Goal: Task Accomplishment & Management: Manage account settings

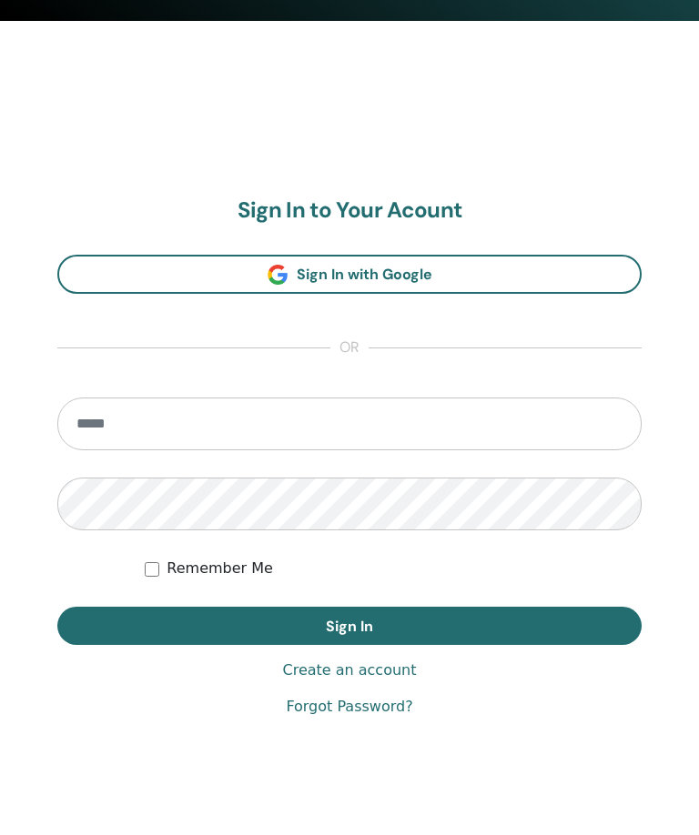
scroll to position [852, 0]
click at [216, 428] on input "email" at bounding box center [349, 424] width 584 height 53
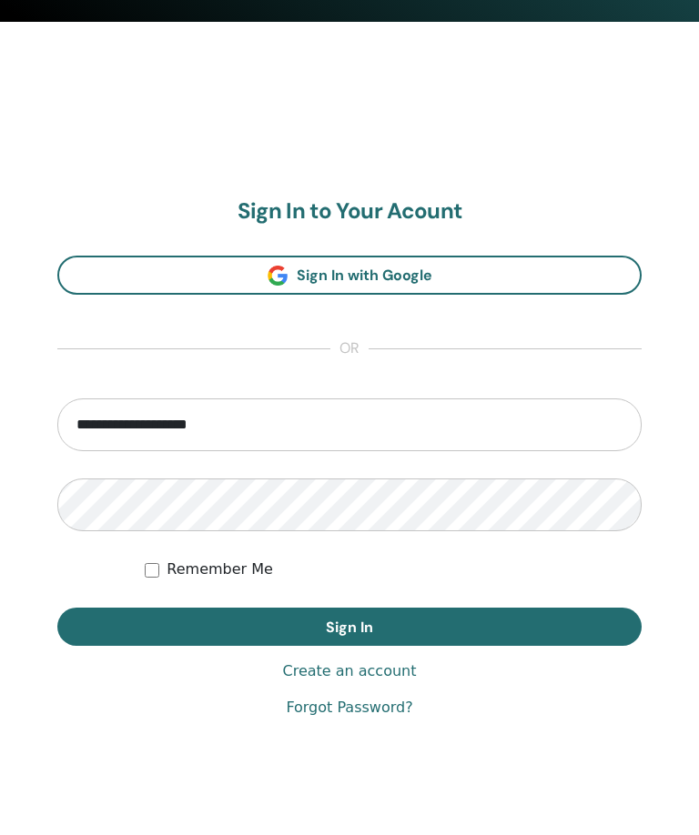
type input "**********"
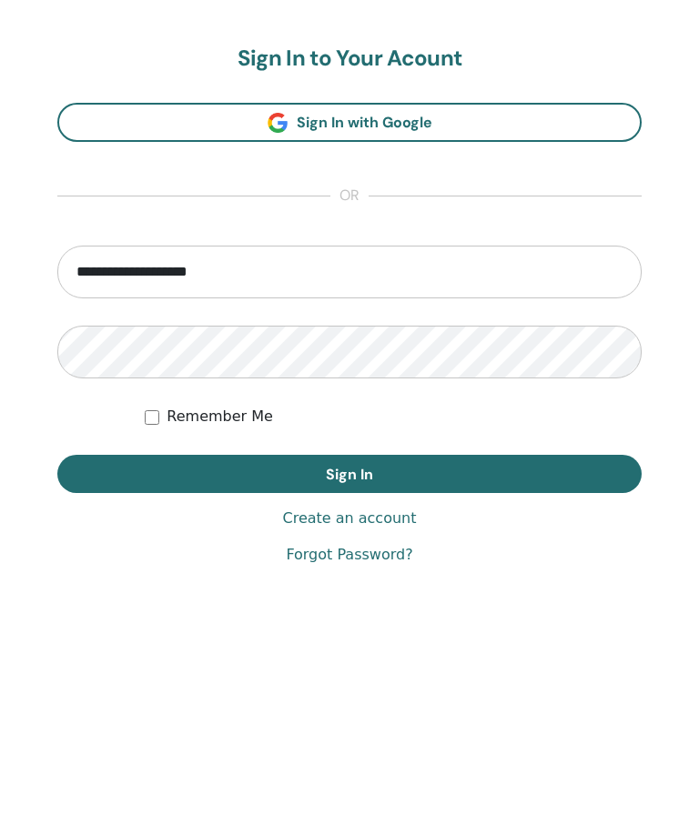
click at [477, 608] on button "Sign In" at bounding box center [349, 627] width 584 height 38
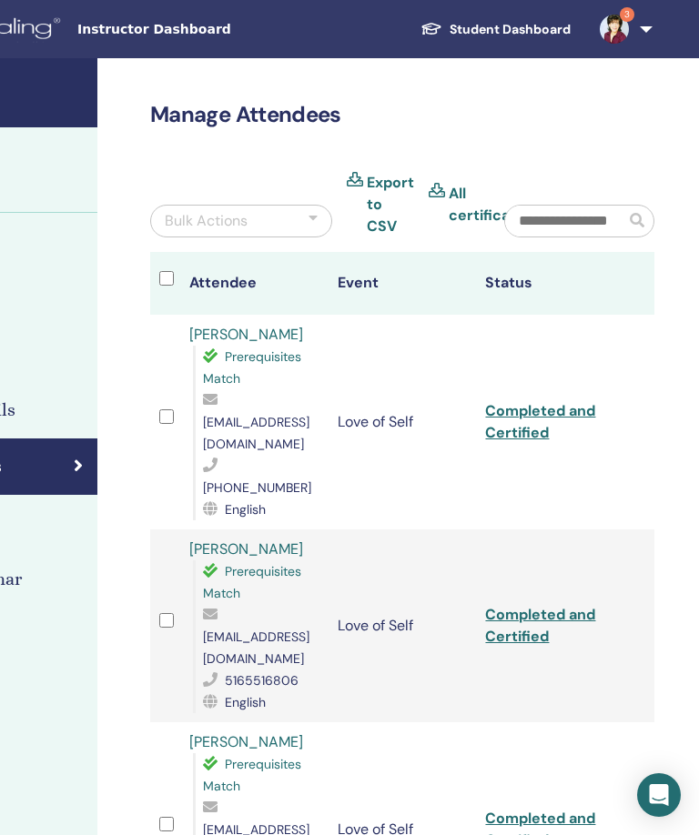
scroll to position [0, 393]
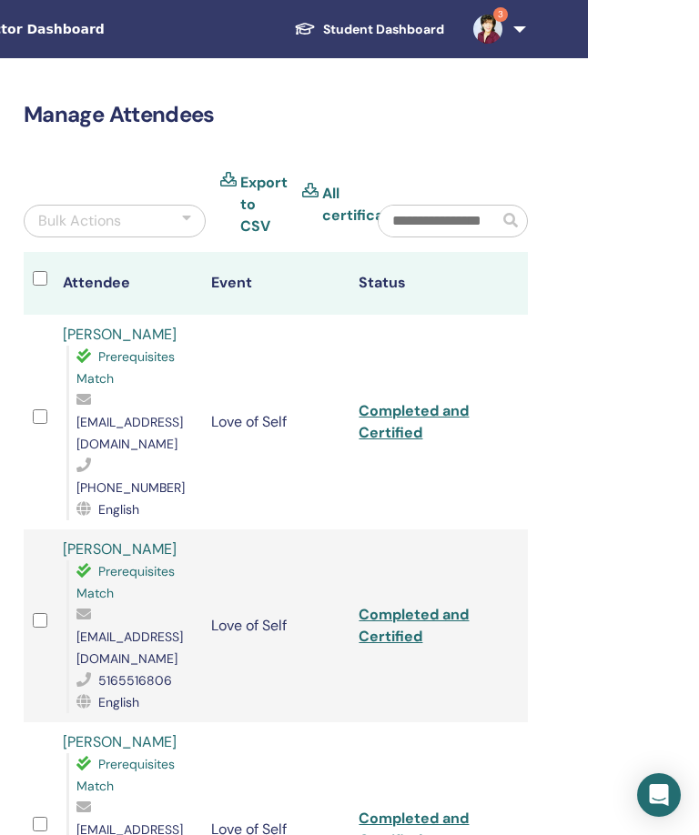
click at [521, 28] on link "3" at bounding box center [496, 29] width 75 height 58
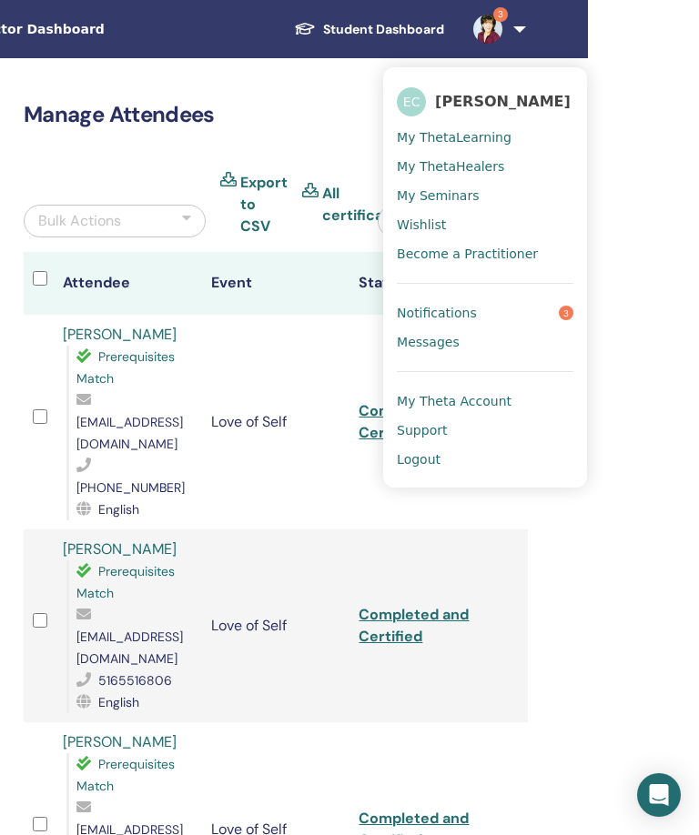
click at [520, 314] on link "Notifications 3" at bounding box center [485, 312] width 176 height 29
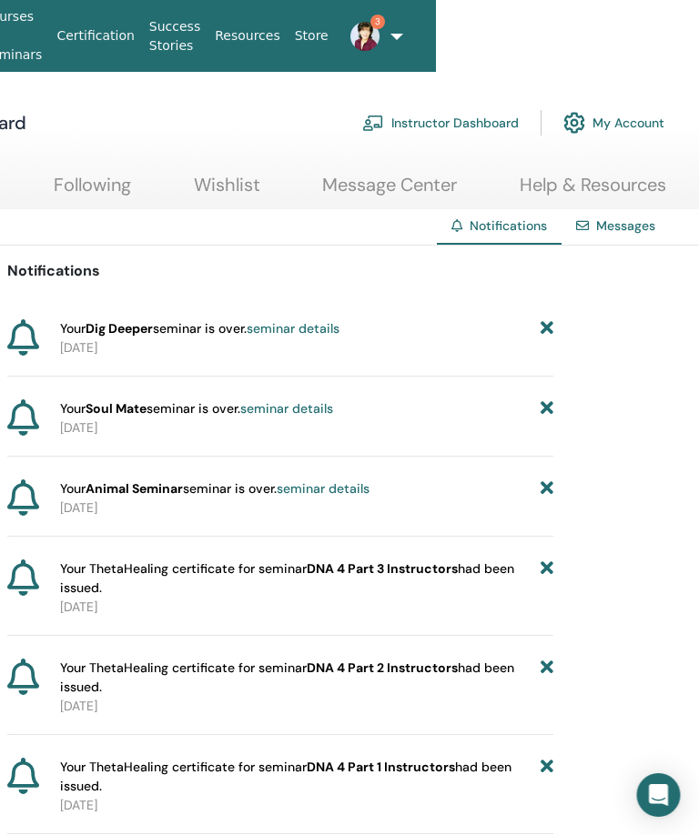
scroll to position [0, 266]
click at [542, 498] on icon at bounding box center [546, 488] width 13 height 19
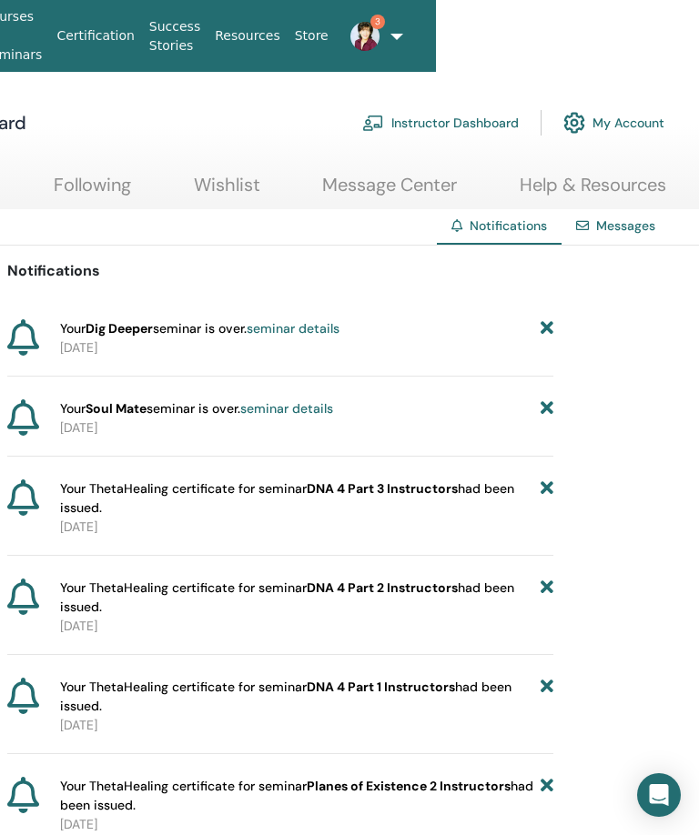
click at [549, 407] on icon at bounding box center [546, 408] width 13 height 19
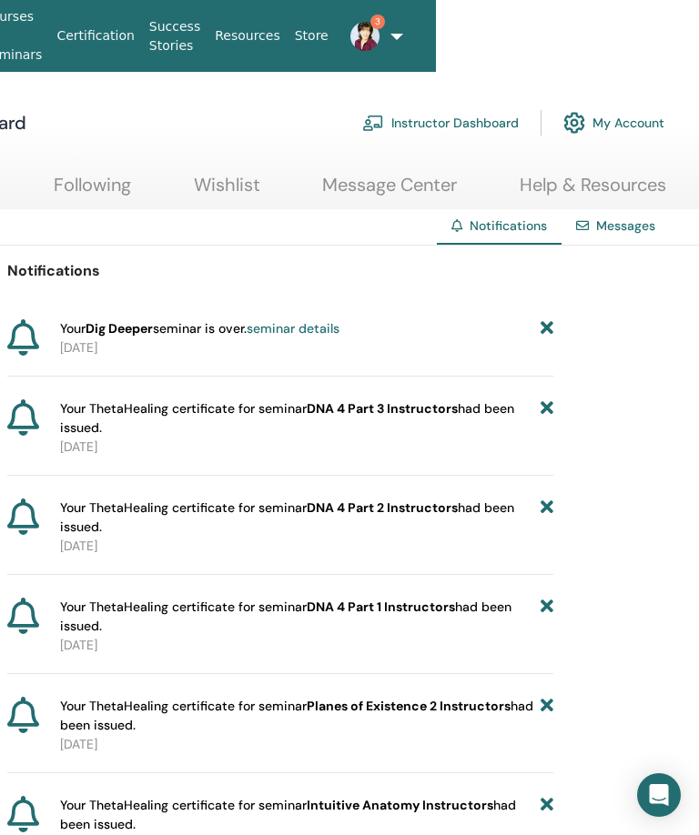
click at [552, 335] on icon at bounding box center [546, 328] width 13 height 19
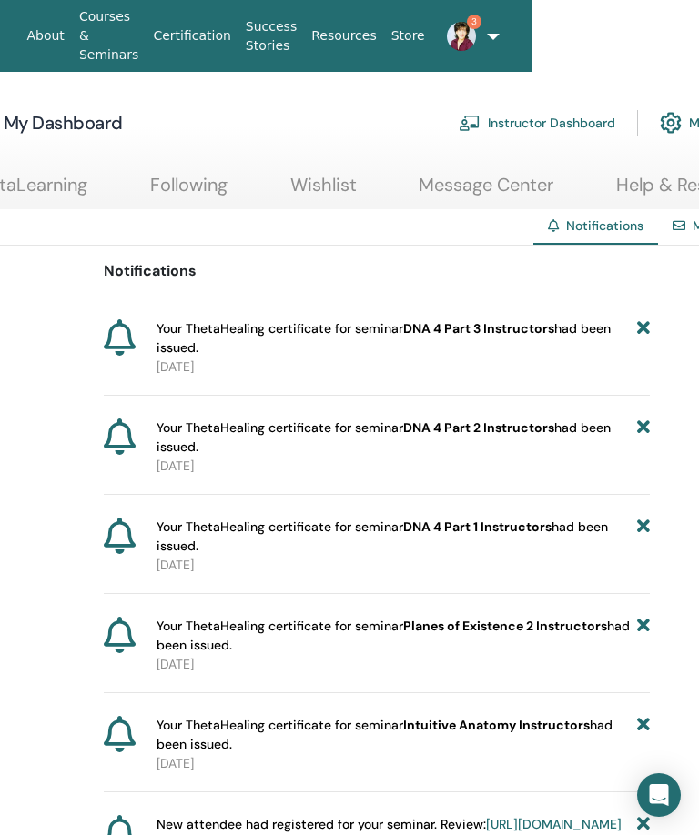
scroll to position [0, 161]
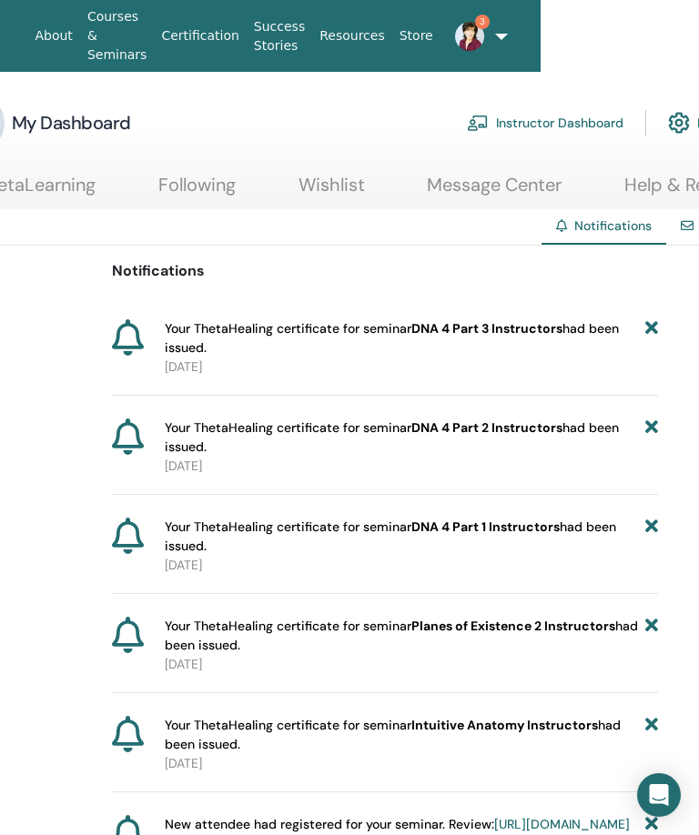
click at [486, 38] on link "3" at bounding box center [462, 36] width 45 height 58
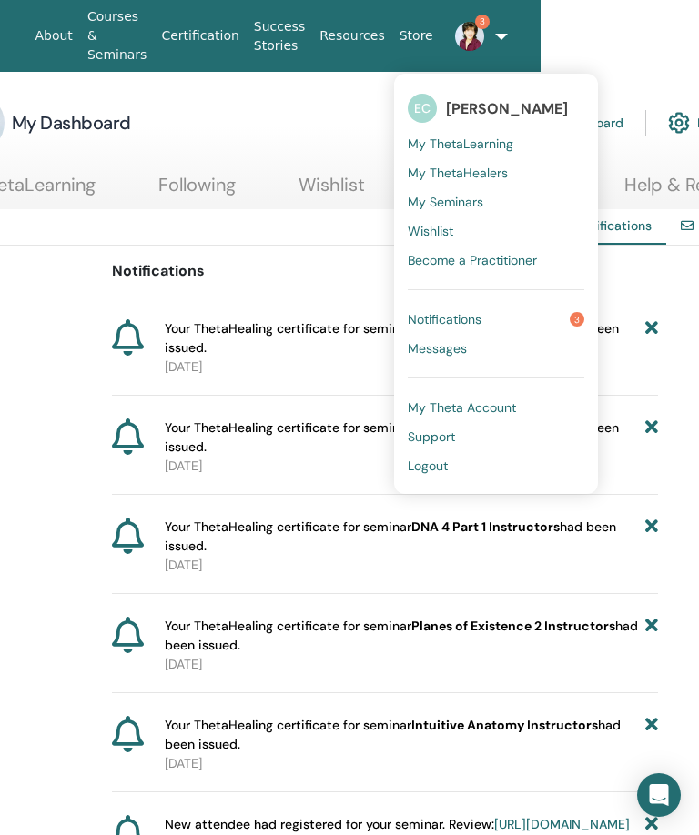
click at [472, 345] on link "Messages" at bounding box center [496, 348] width 176 height 29
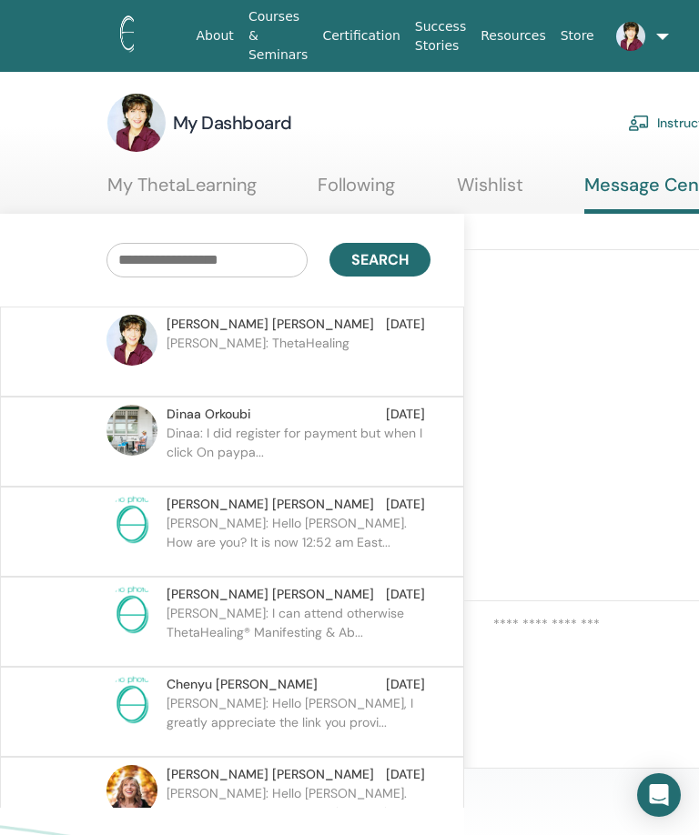
click at [647, 40] on link at bounding box center [623, 36] width 45 height 58
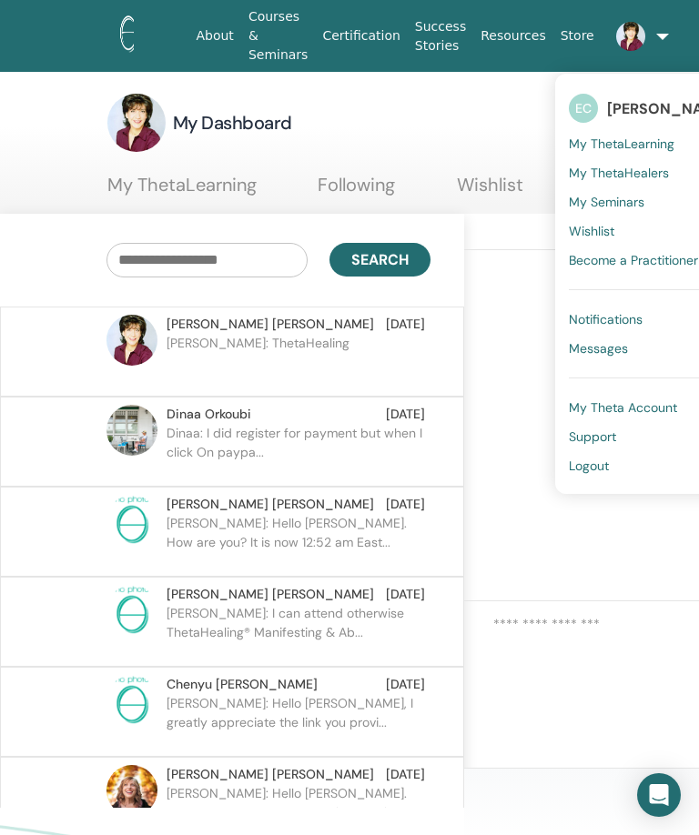
click at [486, 113] on div "My Dashboard Instructor Dashboard My Account" at bounding box center [518, 123] width 822 height 58
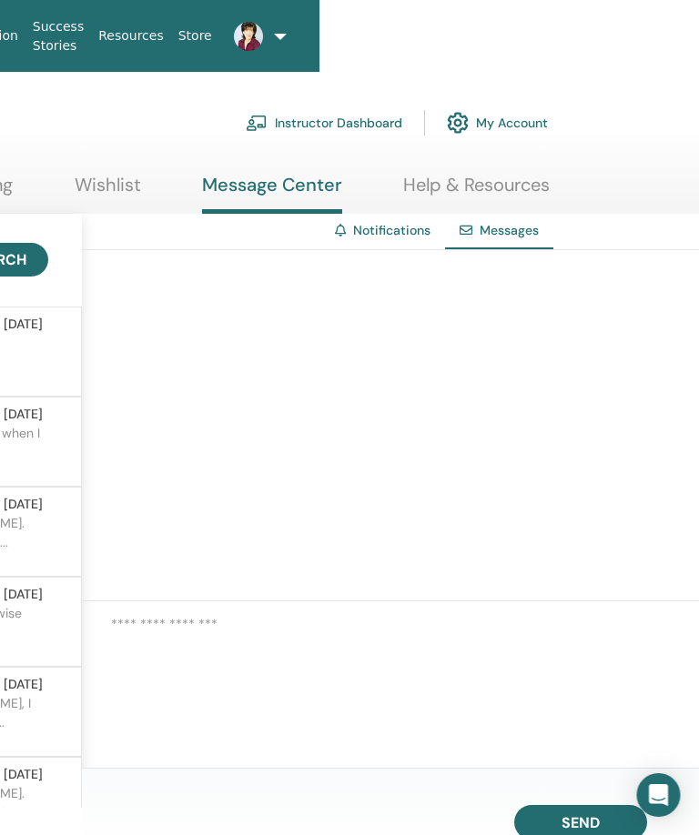
scroll to position [0, 393]
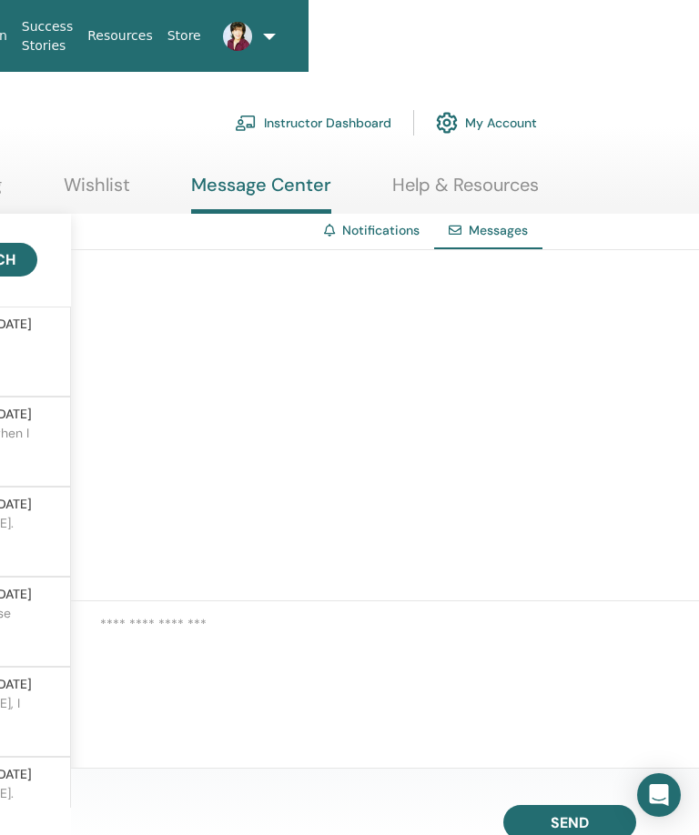
click at [610, 136] on div "My Dashboard Instructor Dashboard My Account" at bounding box center [185, 123] width 1028 height 58
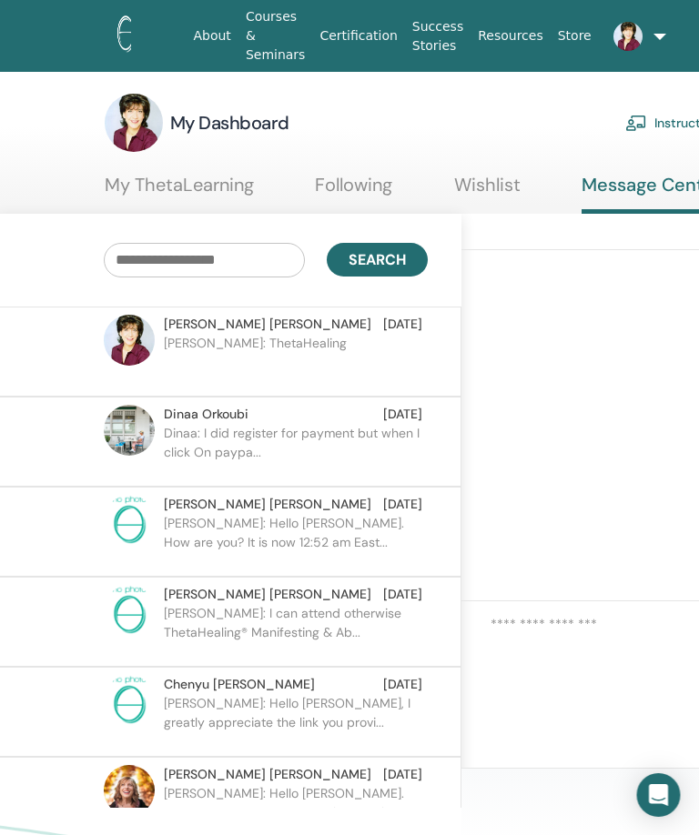
scroll to position [0, 0]
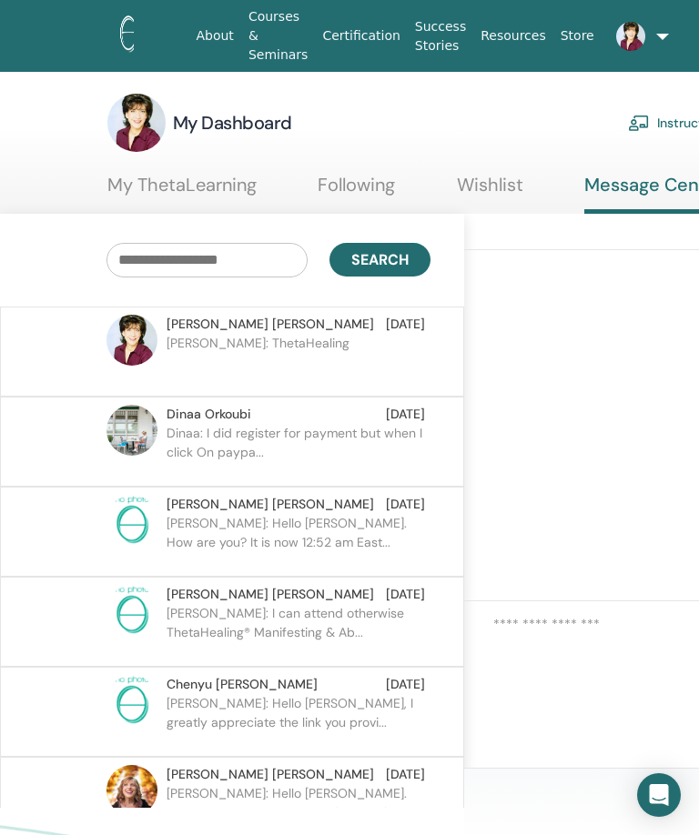
click at [368, 197] on link "Following" at bounding box center [356, 191] width 77 height 35
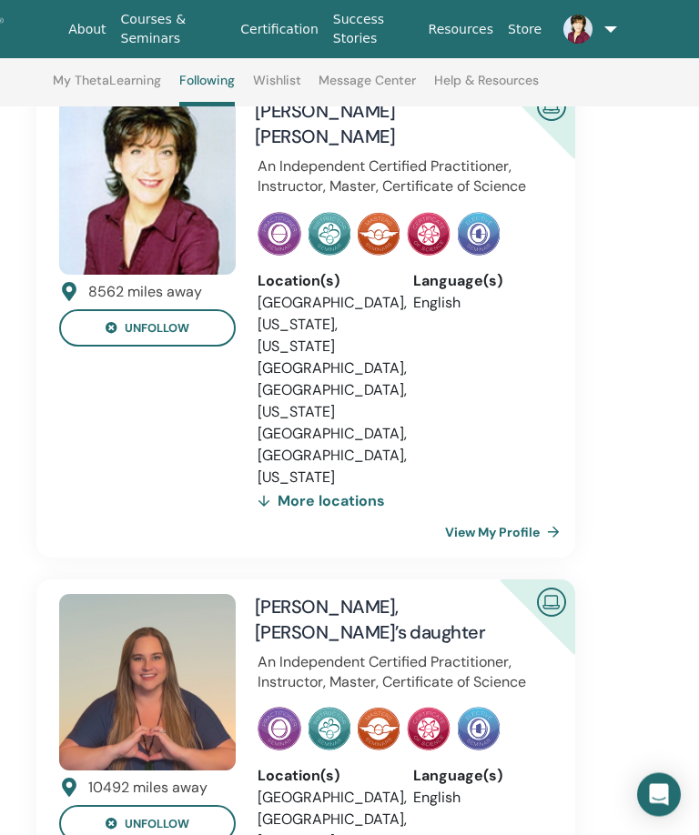
scroll to position [176, 328]
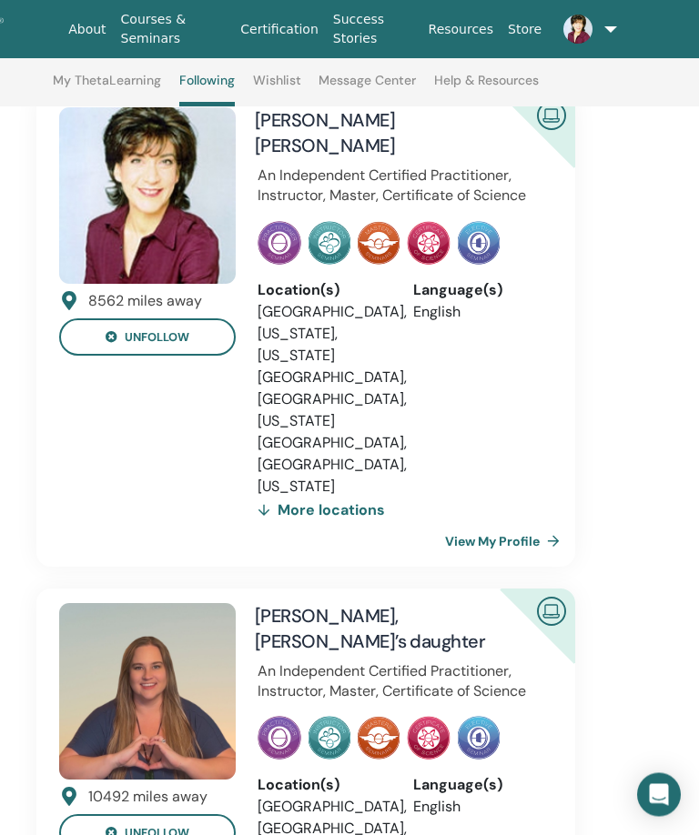
click at [368, 506] on div "More locations" at bounding box center [320, 511] width 127 height 25
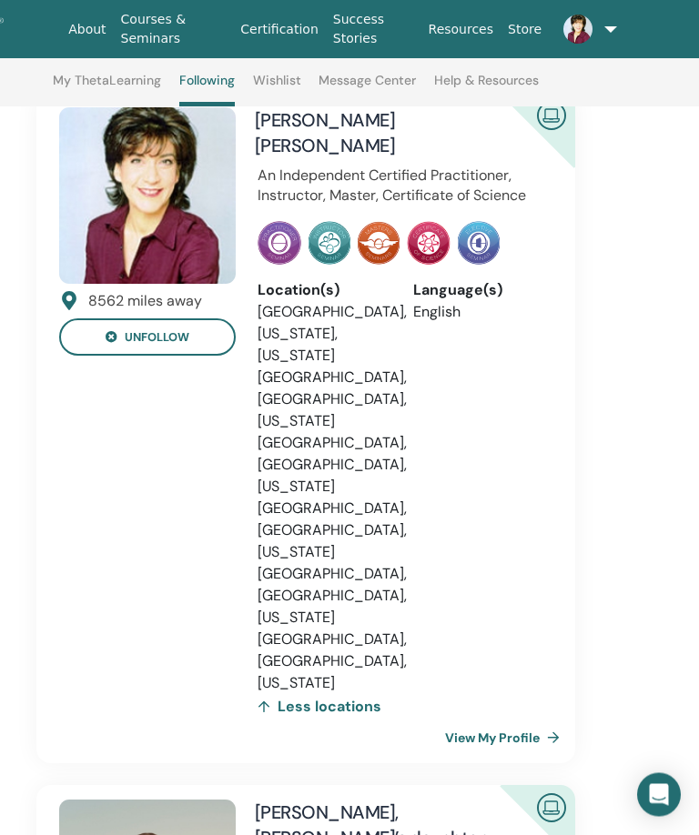
scroll to position [177, 328]
click at [367, 712] on div "Less locations" at bounding box center [319, 706] width 124 height 25
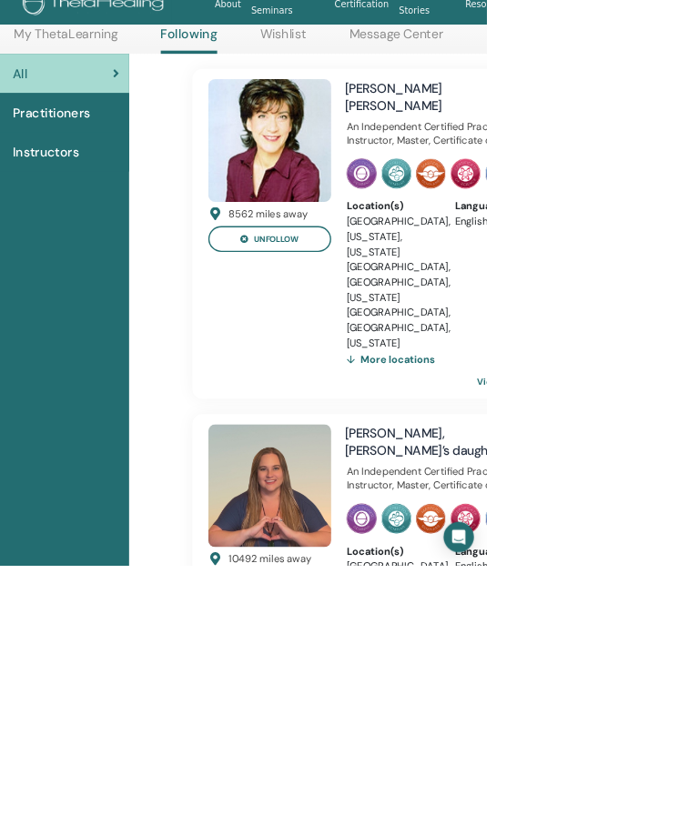
scroll to position [0, 87]
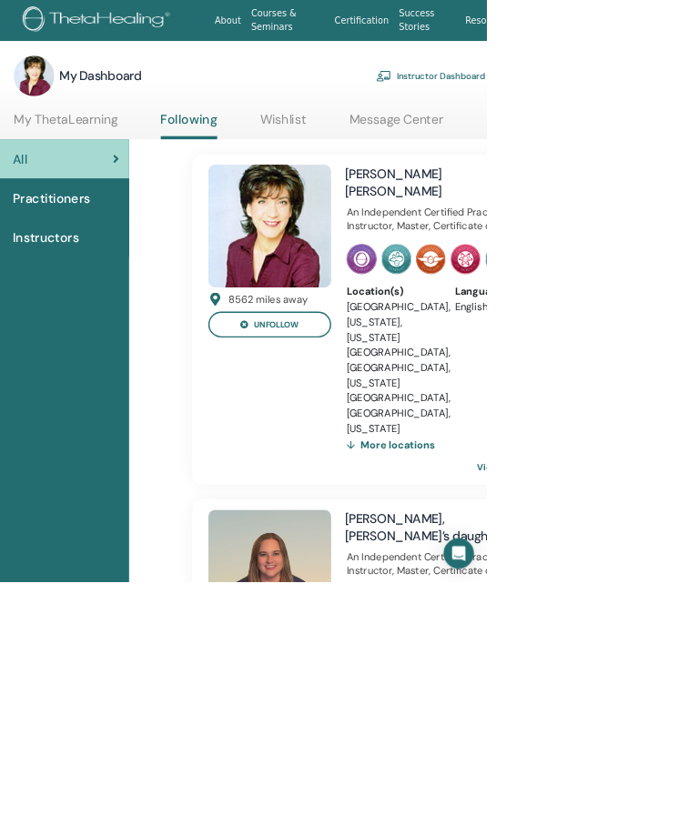
click at [575, 182] on link "Message Center" at bounding box center [568, 177] width 135 height 35
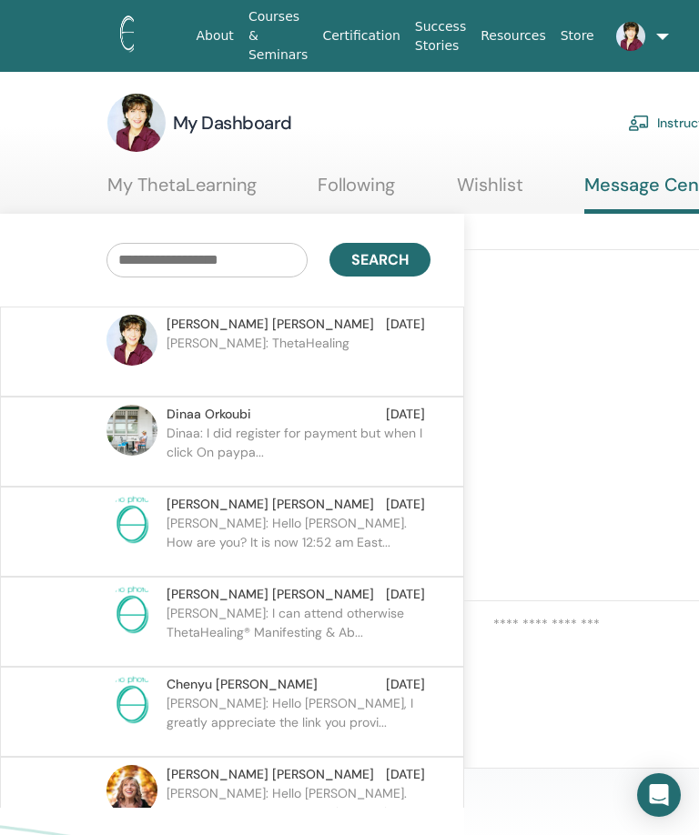
click at [498, 193] on link "Wishlist" at bounding box center [490, 191] width 66 height 35
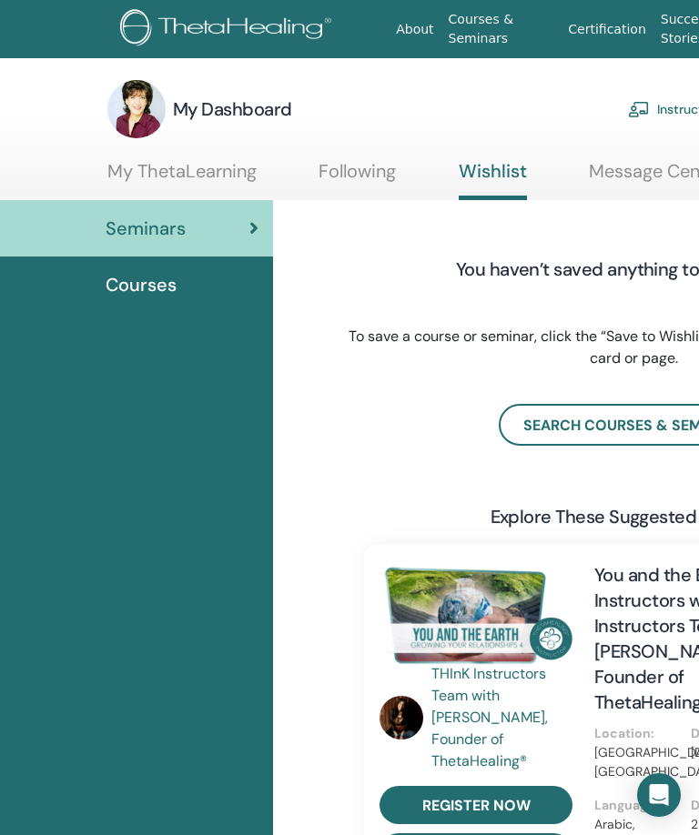
click at [230, 166] on link "My ThetaLearning" at bounding box center [181, 177] width 149 height 35
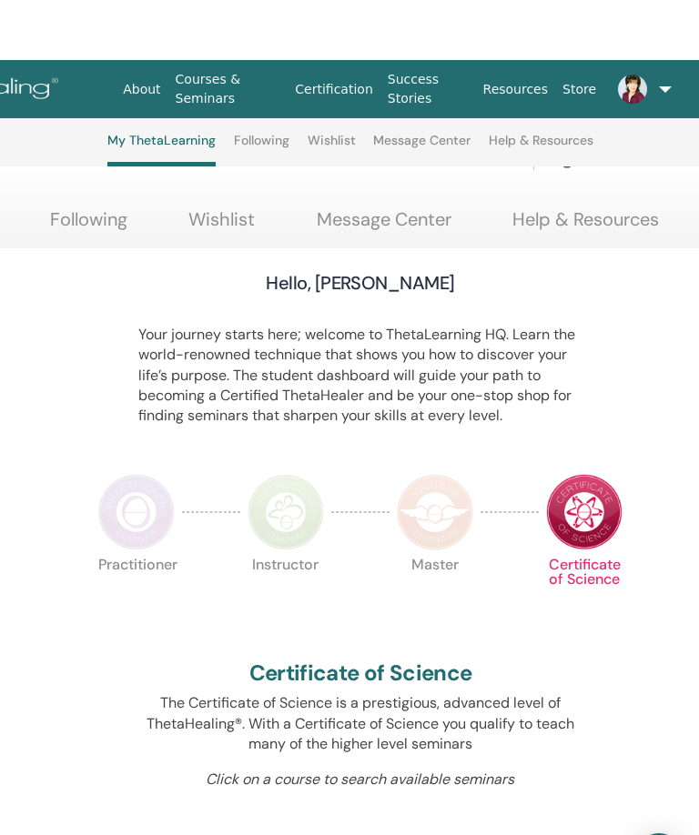
scroll to position [0, 273]
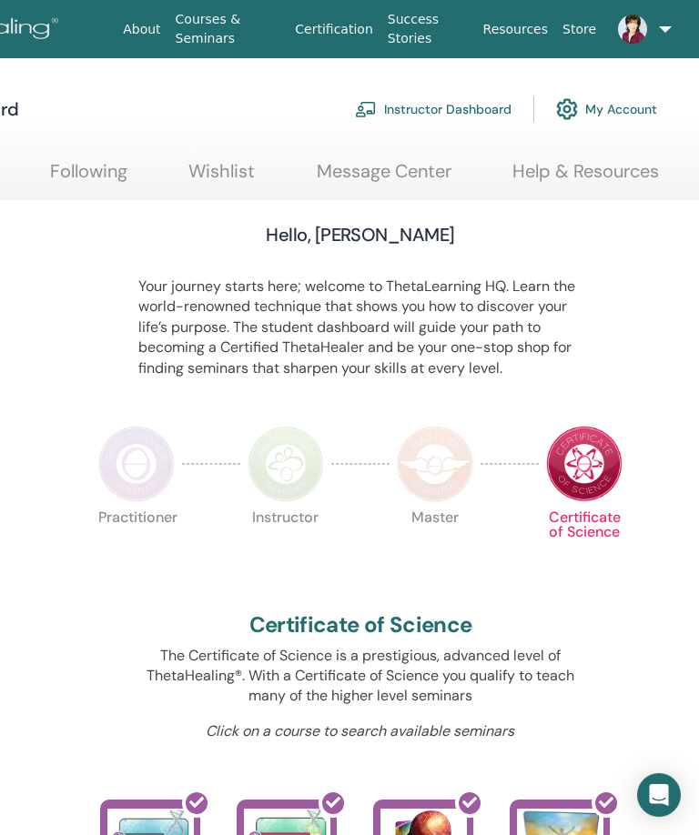
click at [655, 31] on link at bounding box center [634, 29] width 63 height 58
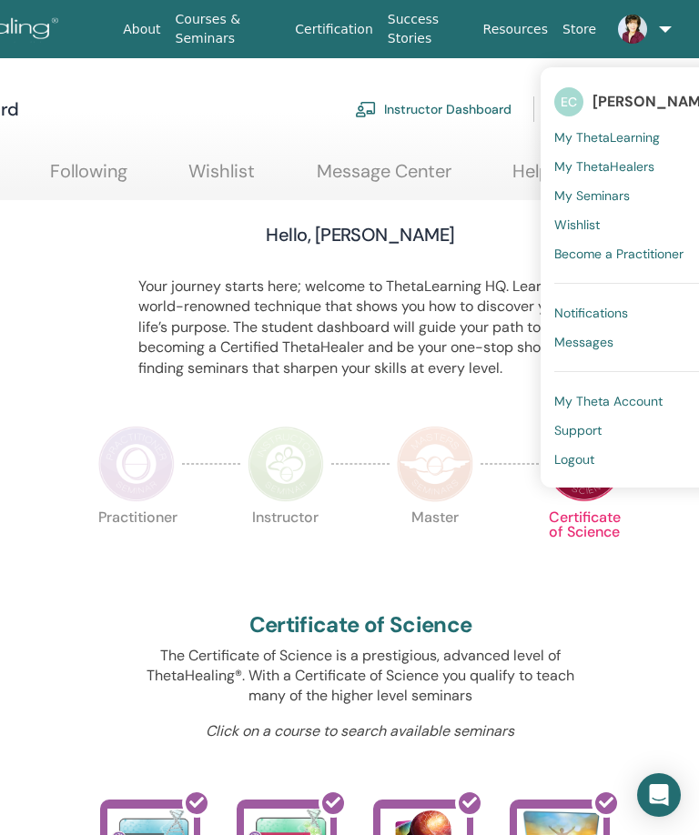
click at [626, 309] on span "Notifications" at bounding box center [591, 313] width 74 height 16
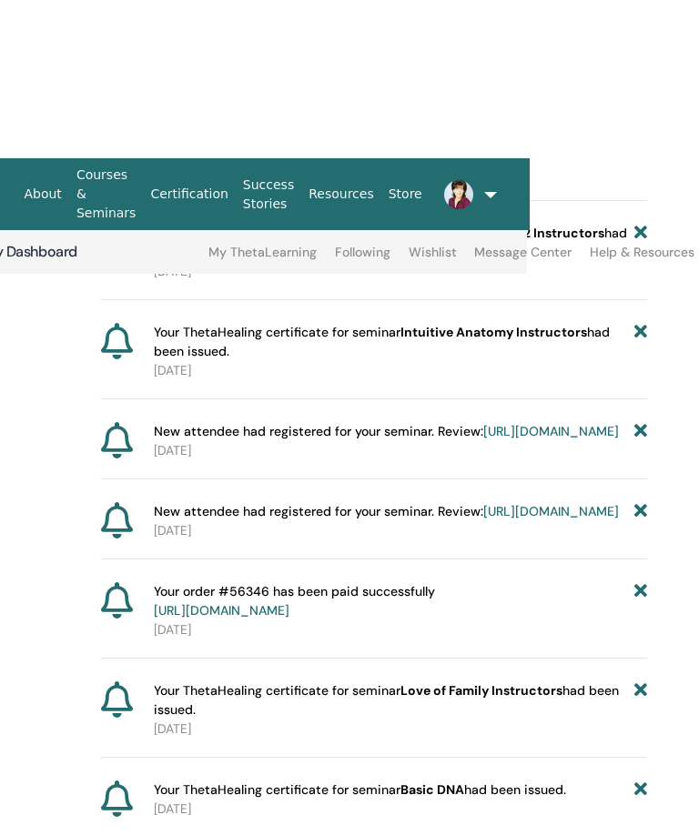
scroll to position [596, 172]
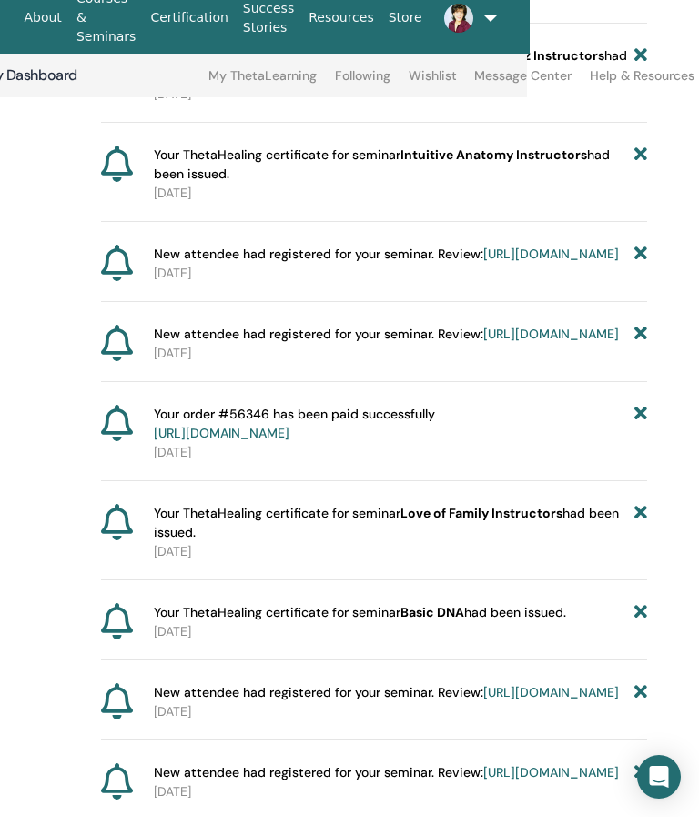
click at [483, 278] on link "https://member.thetahealing.com/instructor/seminar/352334/attendees" at bounding box center [551, 272] width 136 height 16
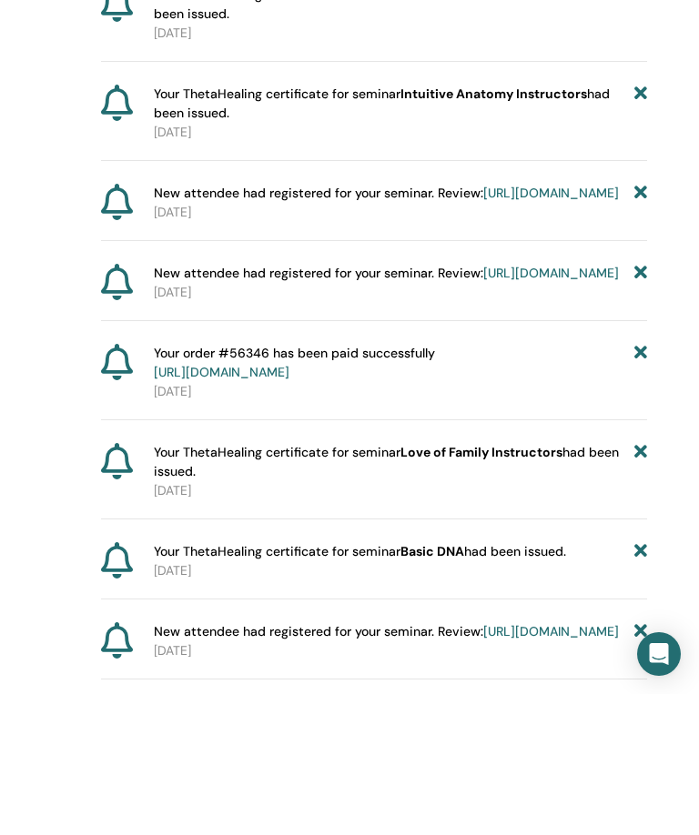
scroll to position [533, 172]
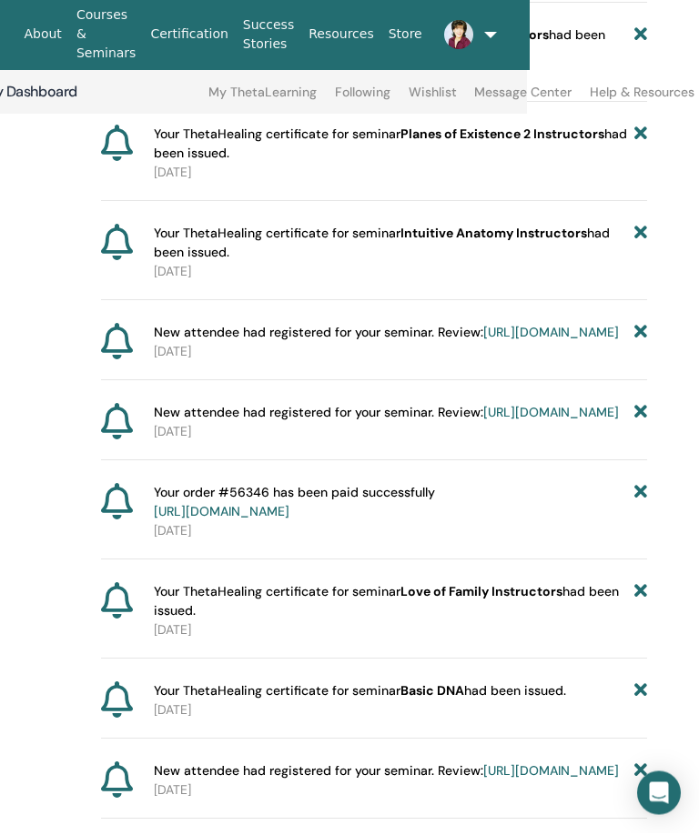
click at [483, 423] on link "https://member.thetahealing.com/instructor/seminar/352346/attendees" at bounding box center [551, 415] width 136 height 16
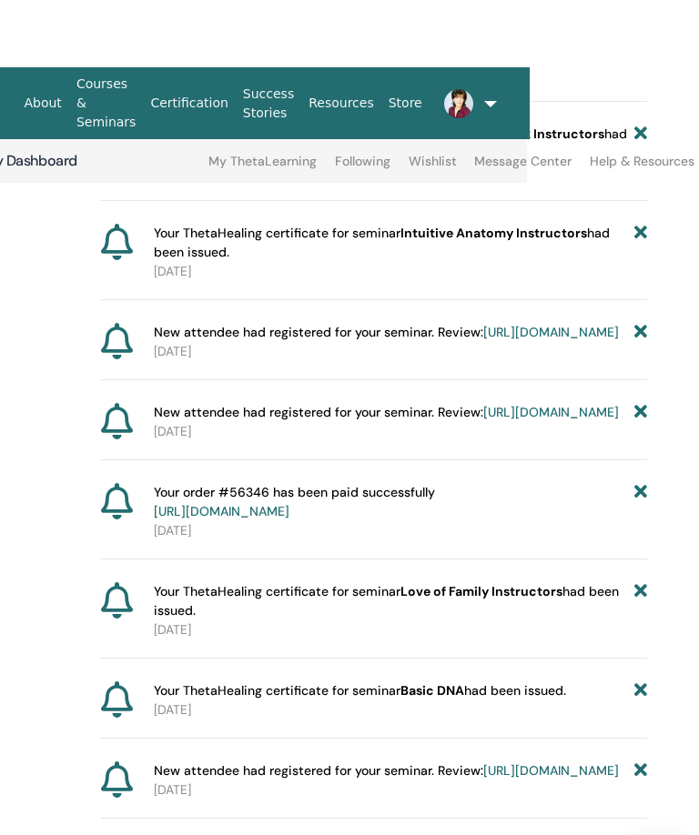
scroll to position [610, 172]
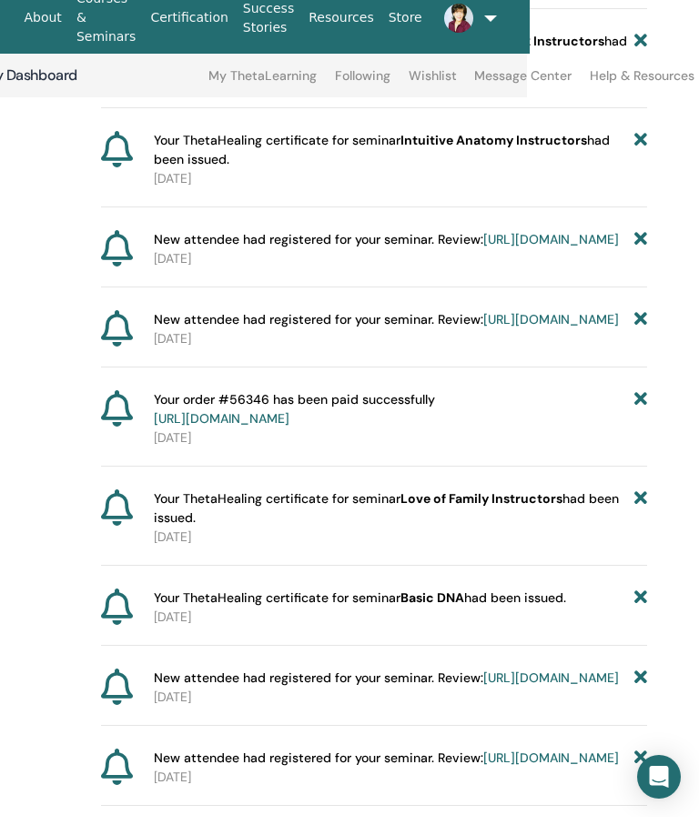
click at [289, 445] on link "https://member.thetahealing.com/member/account/subscriptions/purchases" at bounding box center [222, 436] width 136 height 16
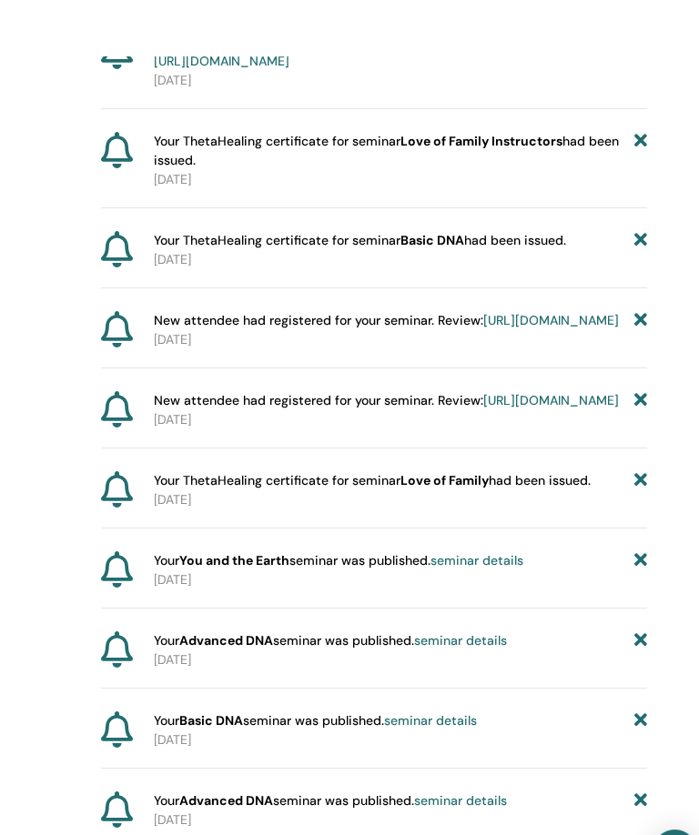
scroll to position [1039, 189]
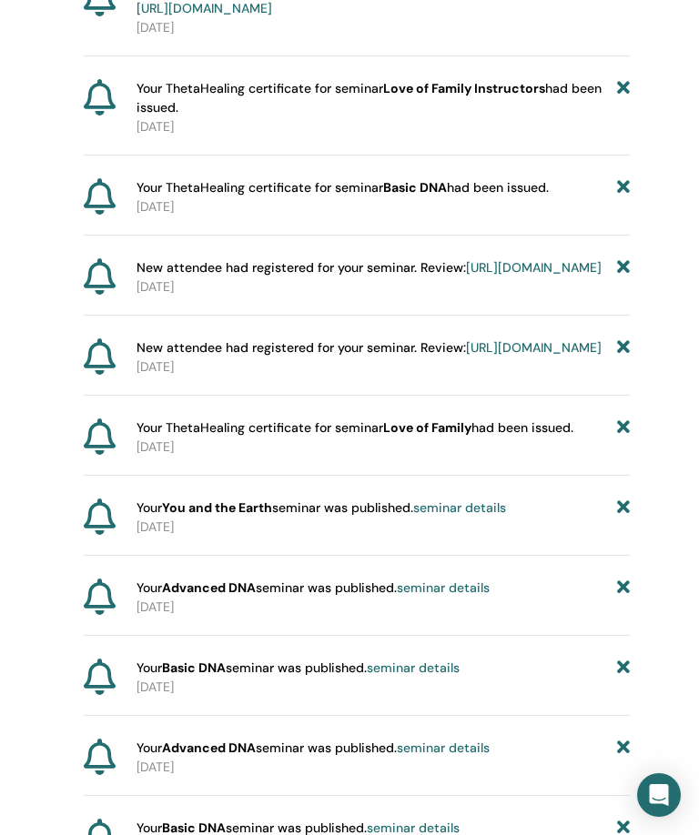
click at [466, 276] on link "https://member.thetahealing.com/instructor/seminar/357126/attendees" at bounding box center [534, 267] width 136 height 16
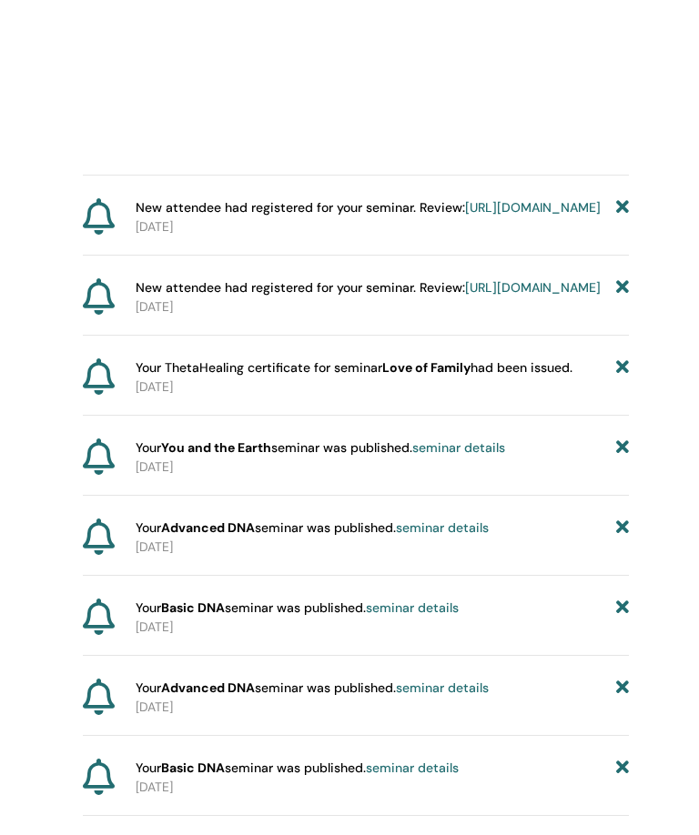
scroll to position [1267, 190]
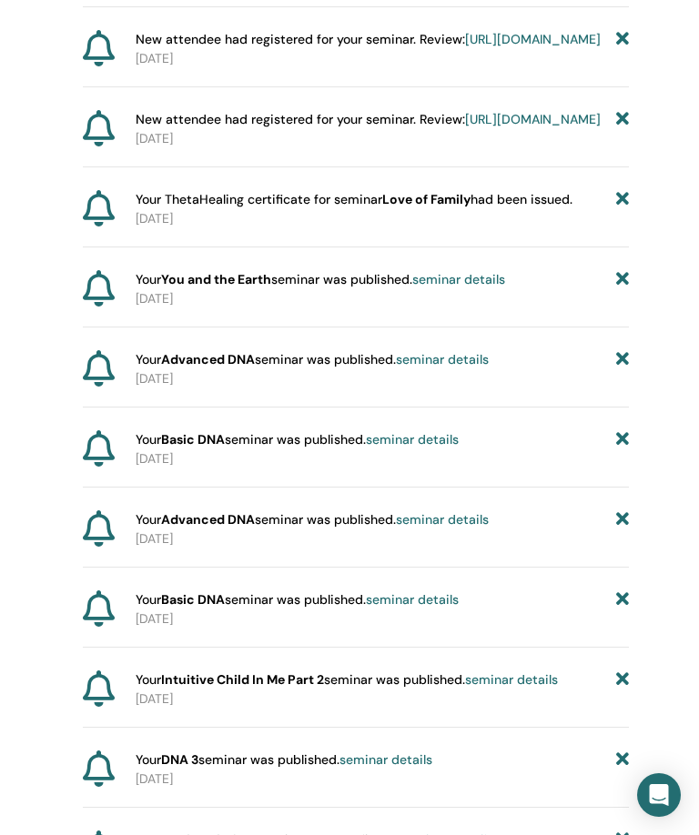
click at [617, 289] on icon at bounding box center [622, 279] width 13 height 19
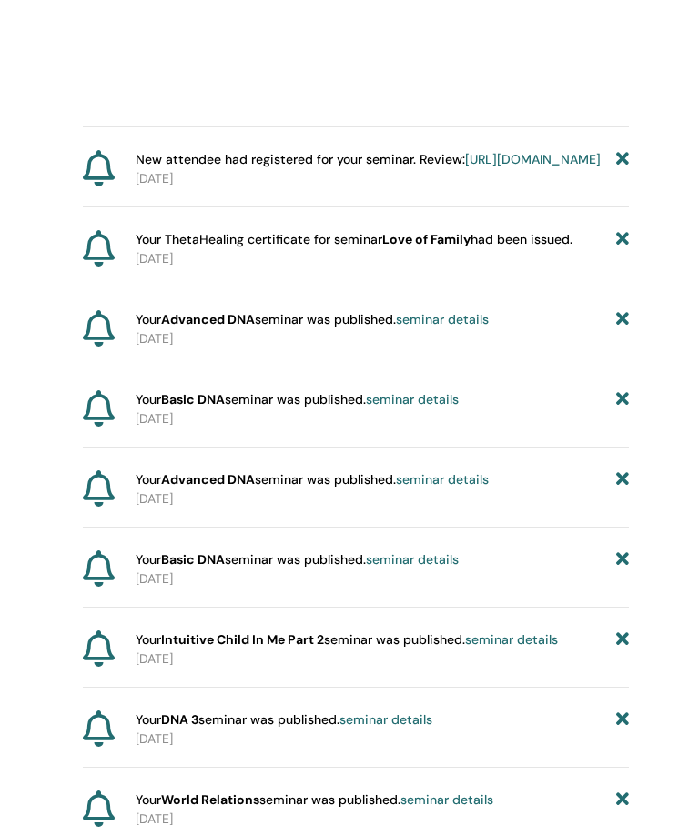
scroll to position [1346, 190]
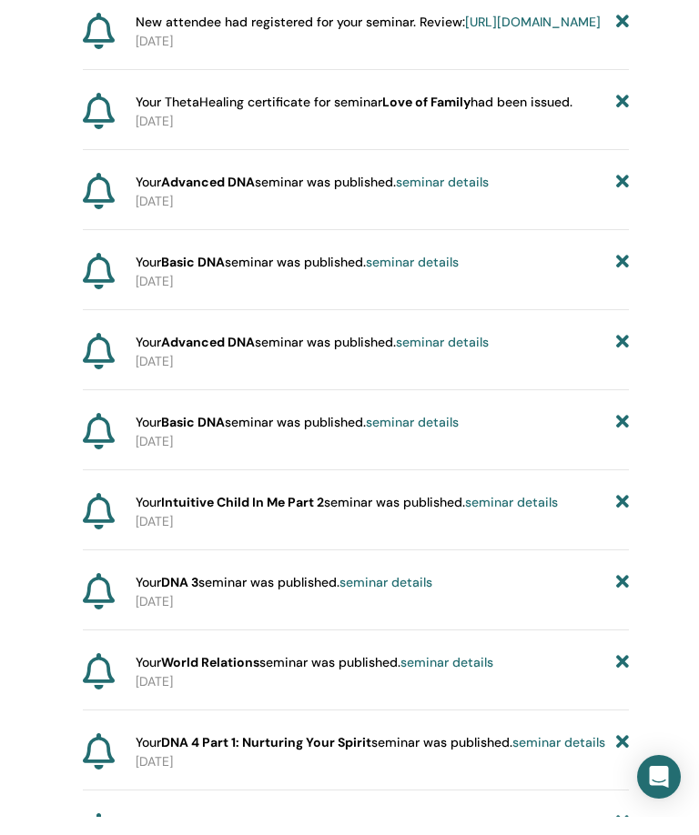
click at [620, 229] on p "2024-12-09" at bounding box center [382, 219] width 493 height 19
click at [620, 210] on icon at bounding box center [622, 200] width 13 height 19
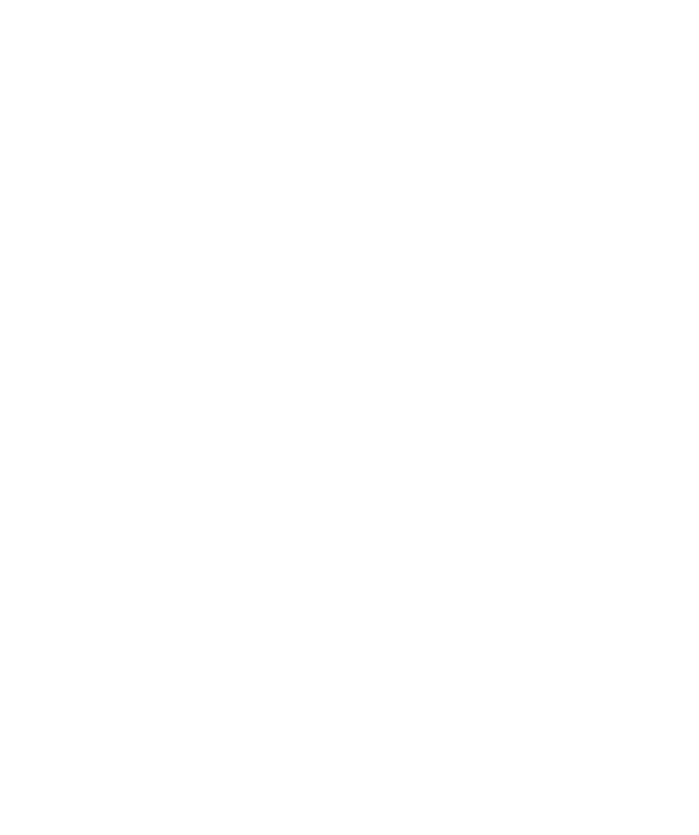
scroll to position [1224, 190]
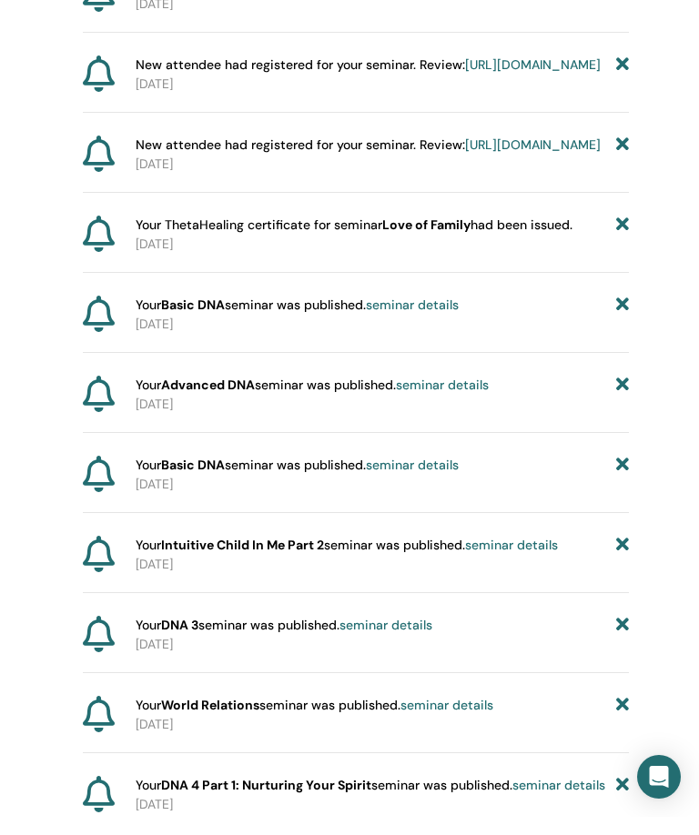
click at [613, 352] on p "2024-12-09" at bounding box center [382, 342] width 493 height 19
click at [627, 333] on icon at bounding box center [622, 323] width 13 height 19
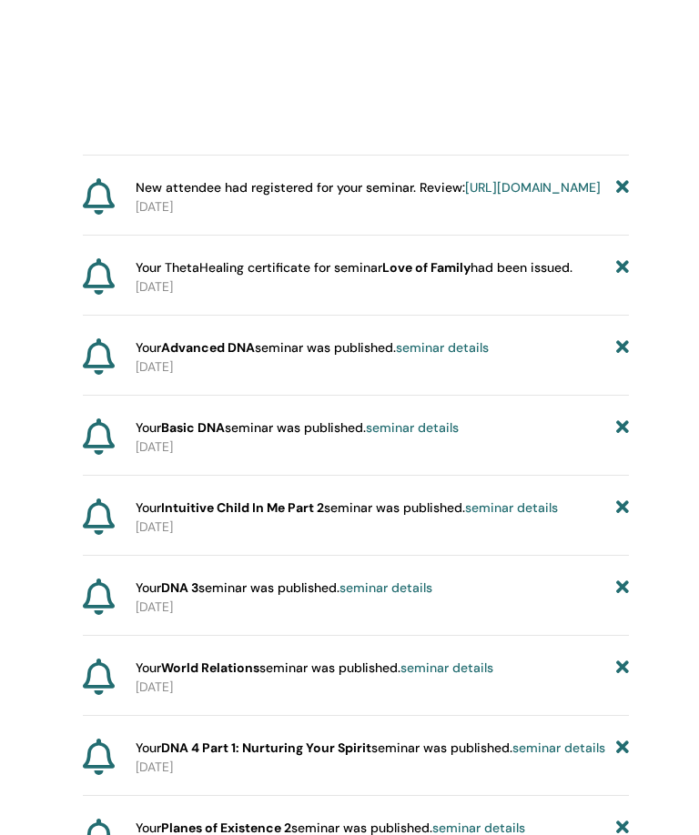
scroll to position [1341, 197]
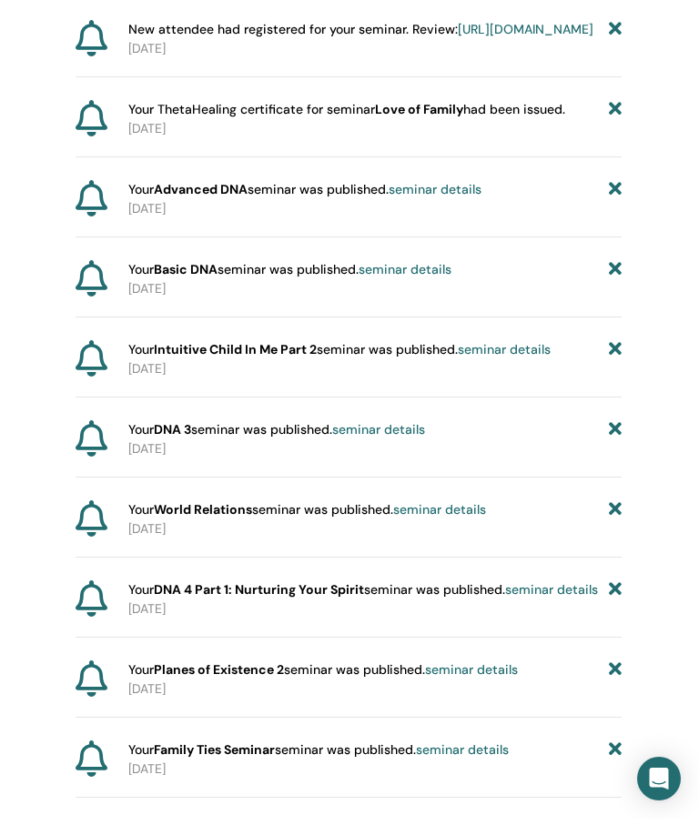
click at [607, 235] on p "2024-12-09" at bounding box center [374, 225] width 493 height 19
click at [618, 216] on icon at bounding box center [615, 206] width 13 height 19
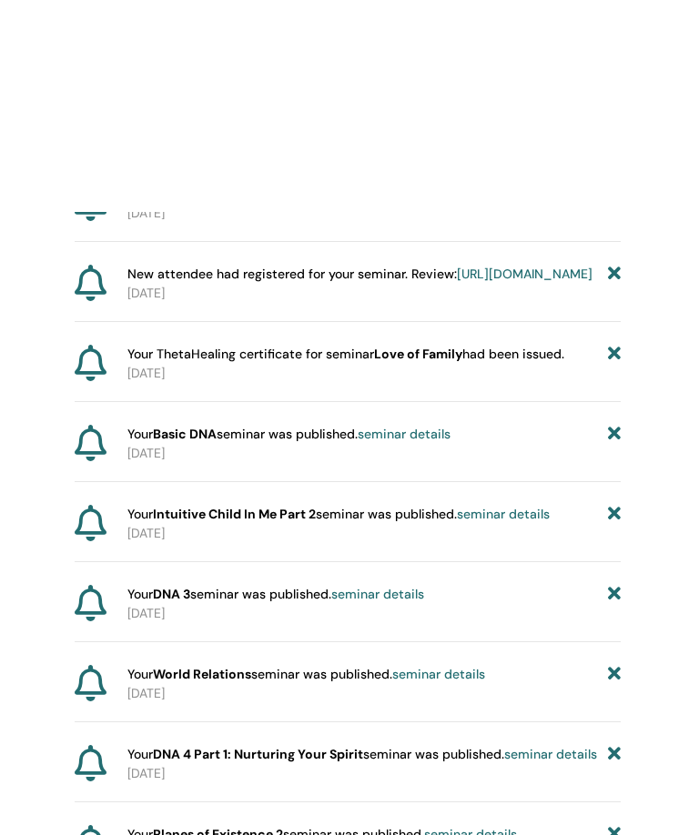
scroll to position [1326, 198]
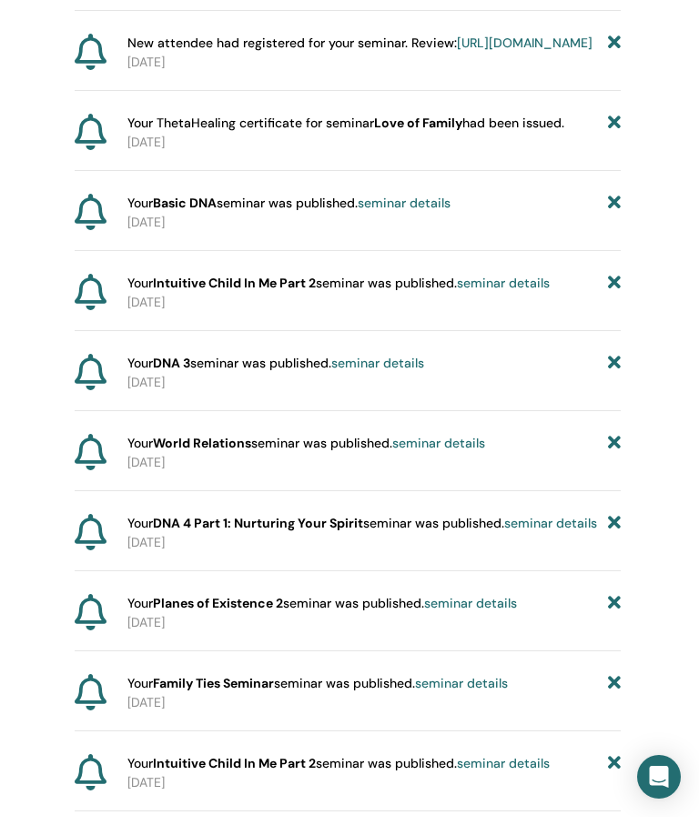
click at [607, 231] on div "Your Basic DNA seminar was published. seminar details" at bounding box center [373, 221] width 493 height 19
click at [611, 231] on icon at bounding box center [614, 221] width 13 height 19
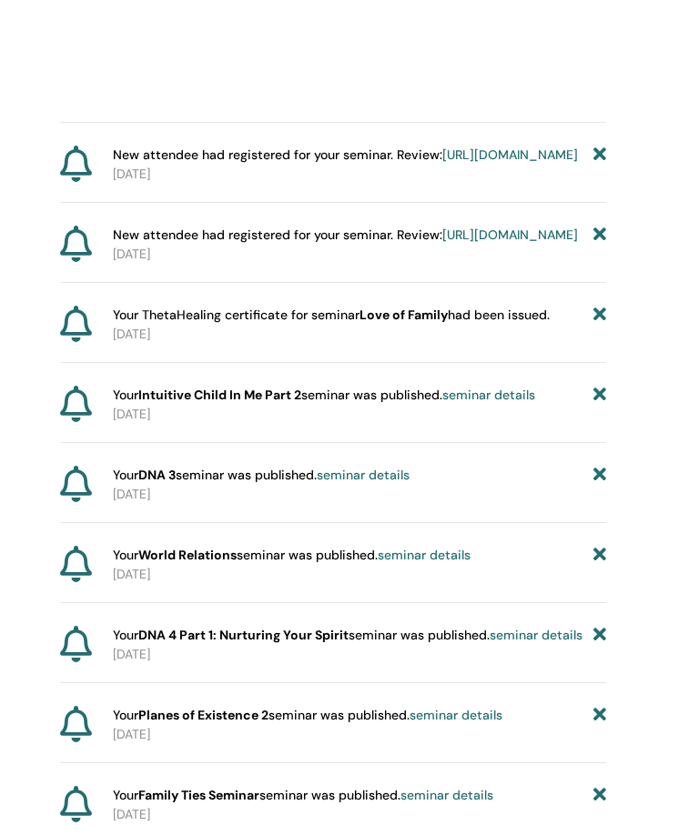
scroll to position [1272, 213]
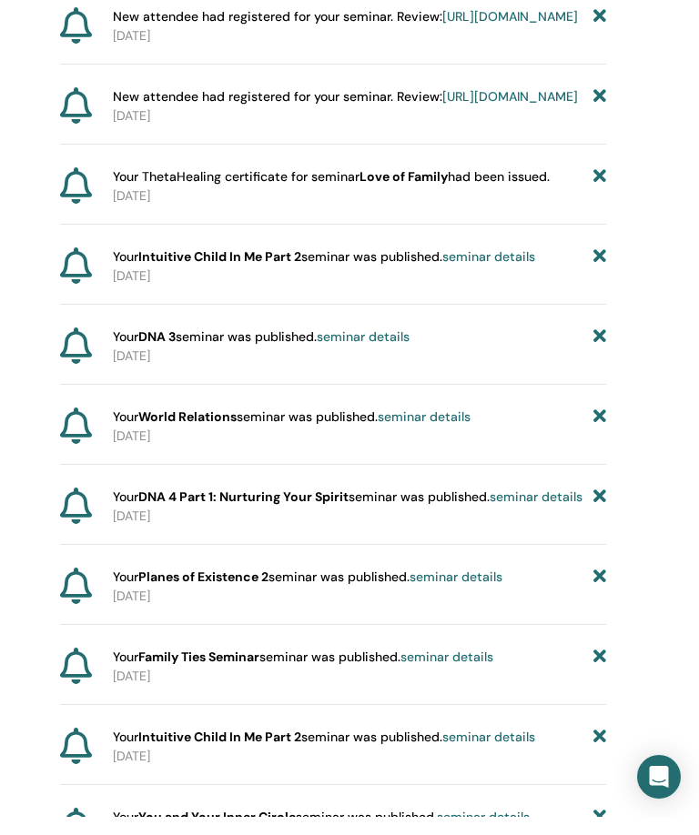
click at [600, 285] on icon at bounding box center [599, 275] width 13 height 19
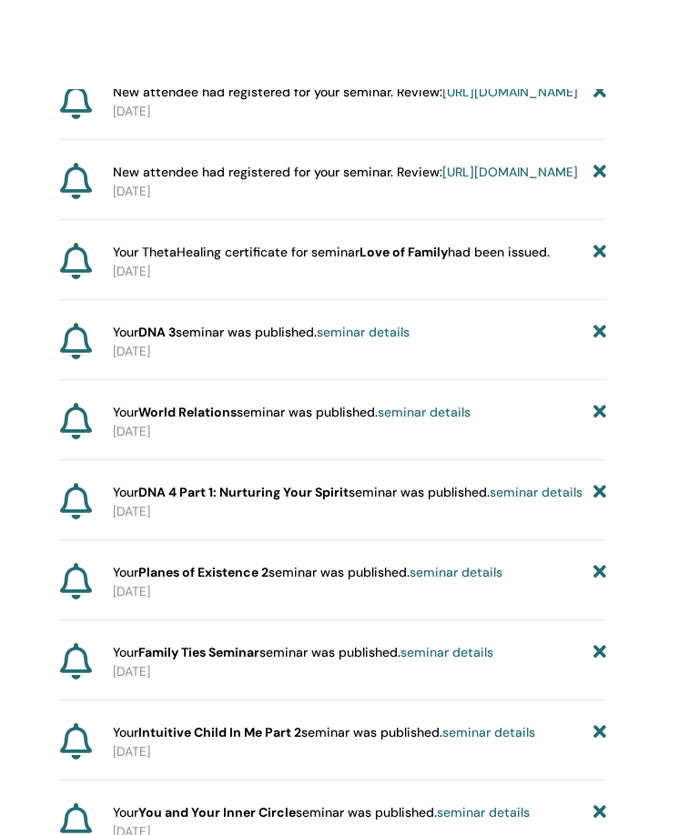
scroll to position [1304, 213]
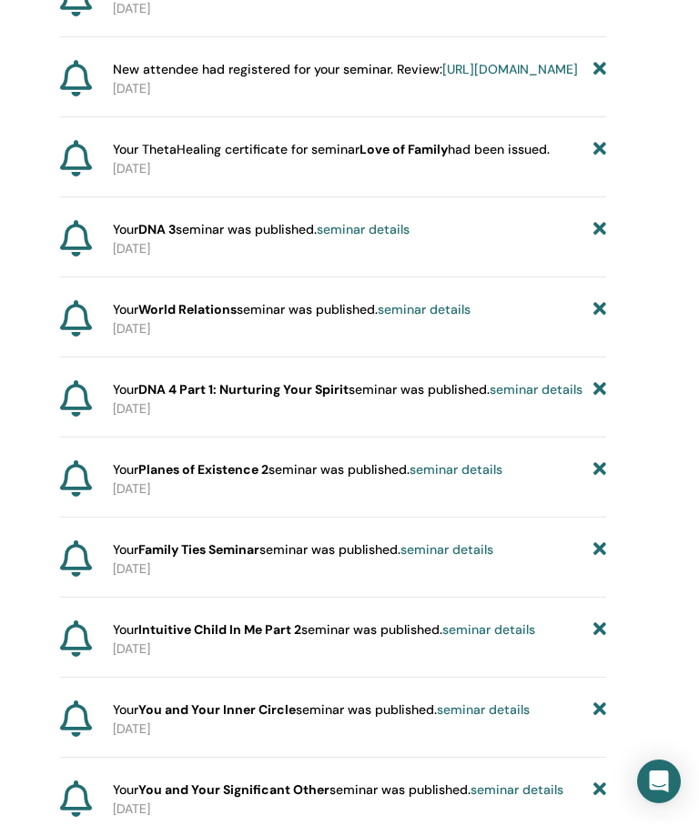
click at [603, 333] on icon at bounding box center [599, 323] width 13 height 19
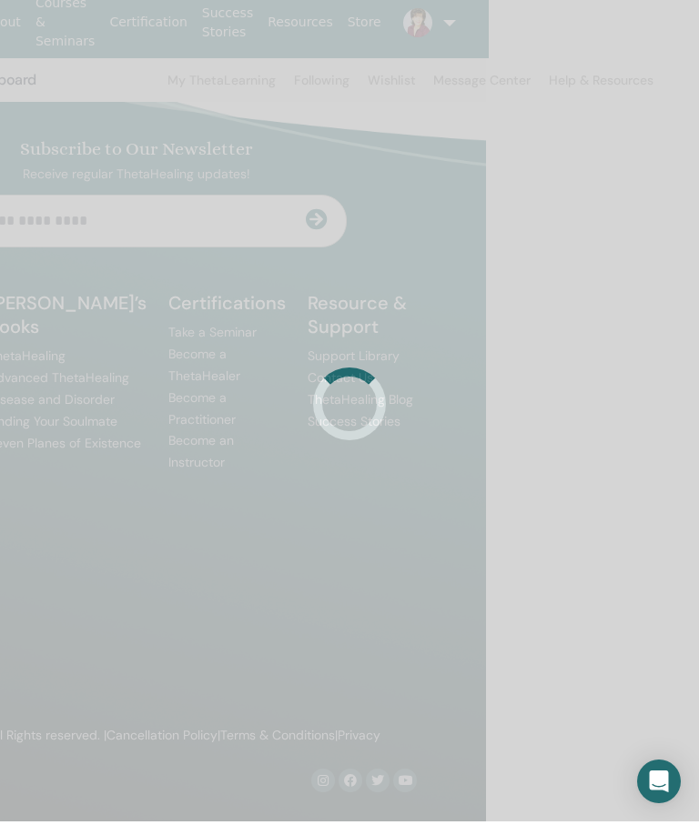
scroll to position [136, 213]
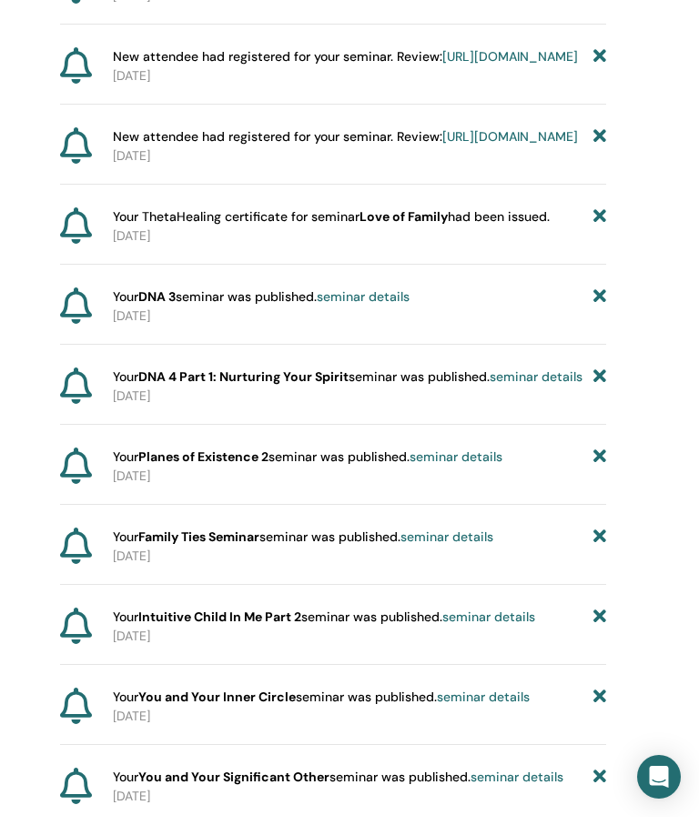
click at [601, 325] on icon at bounding box center [599, 315] width 13 height 19
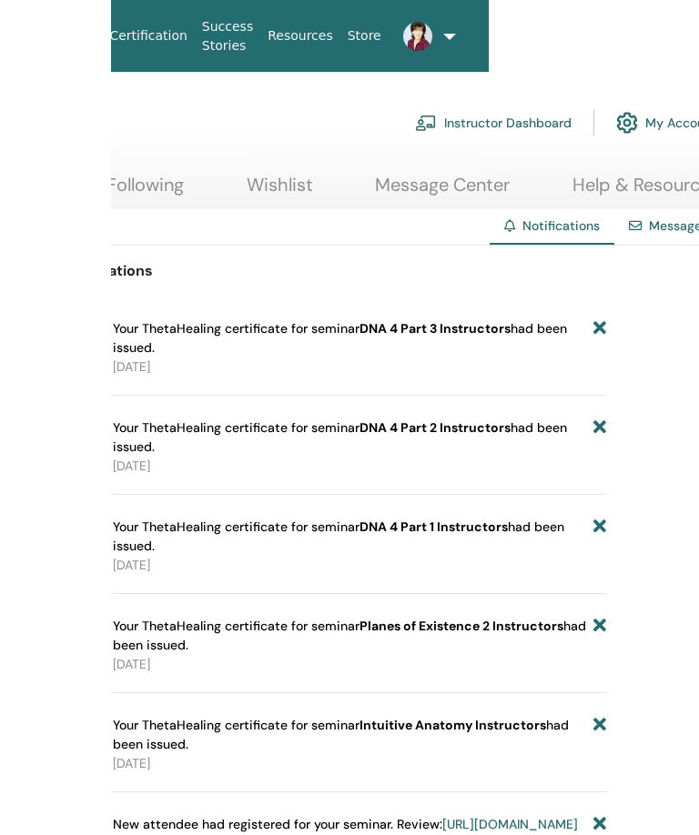
scroll to position [0, 325]
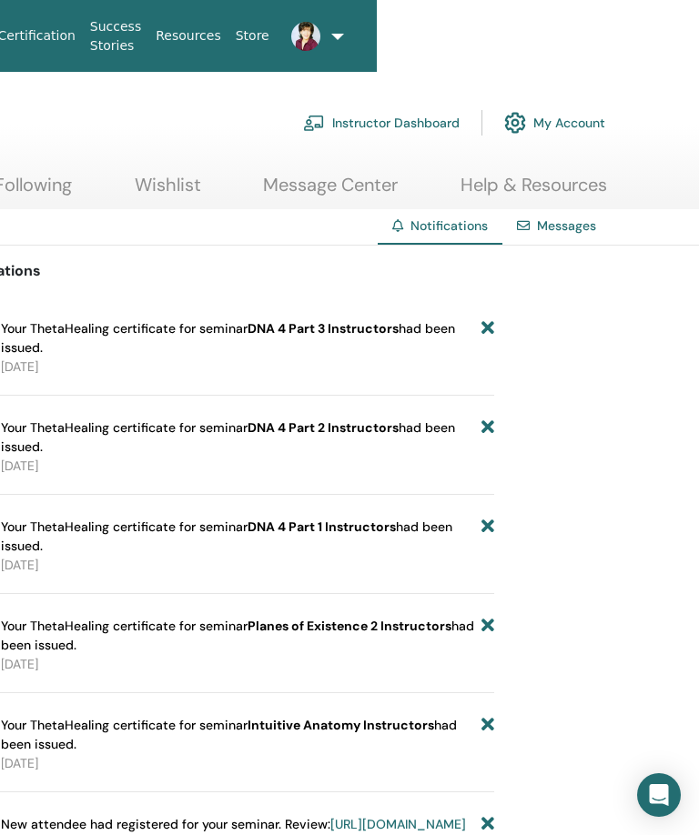
click at [346, 25] on ul "About Courses & Seminars Certification Success Stories Resources Store EC Ellen…" at bounding box center [93, 36] width 568 height 72
click at [322, 28] on link at bounding box center [299, 36] width 45 height 58
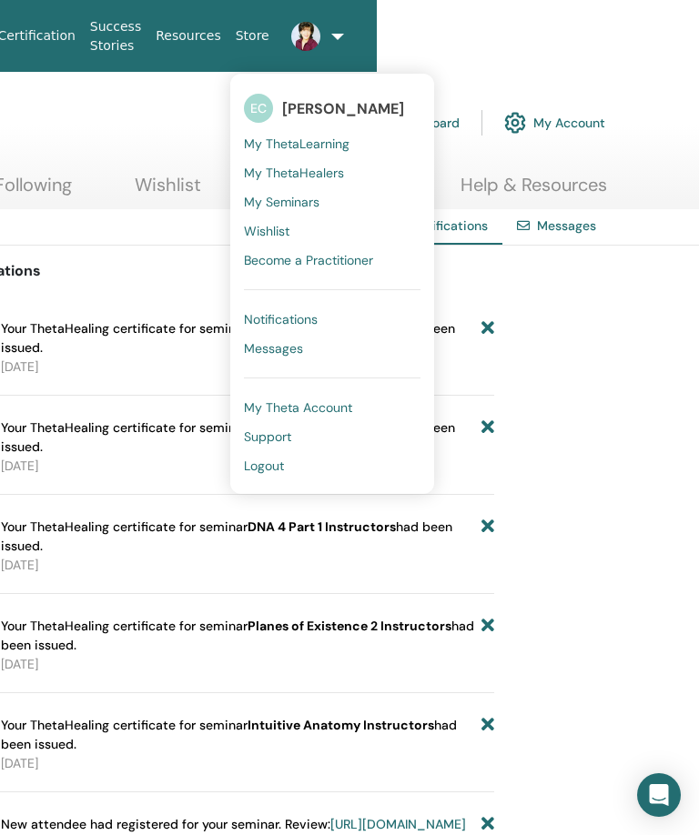
click at [277, 474] on span "Logout" at bounding box center [264, 466] width 40 height 16
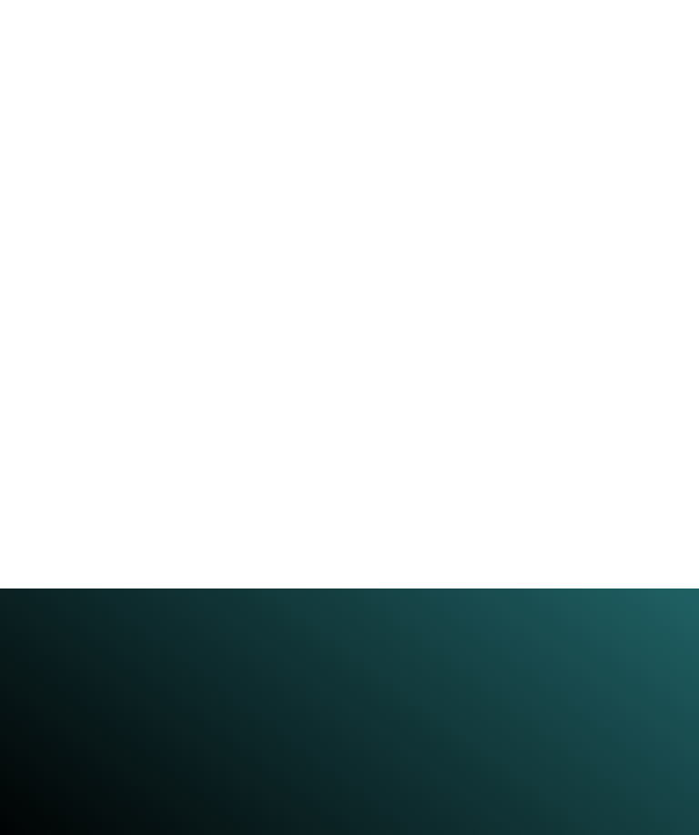
scroll to position [561, 0]
